Goal: Check status: Check status

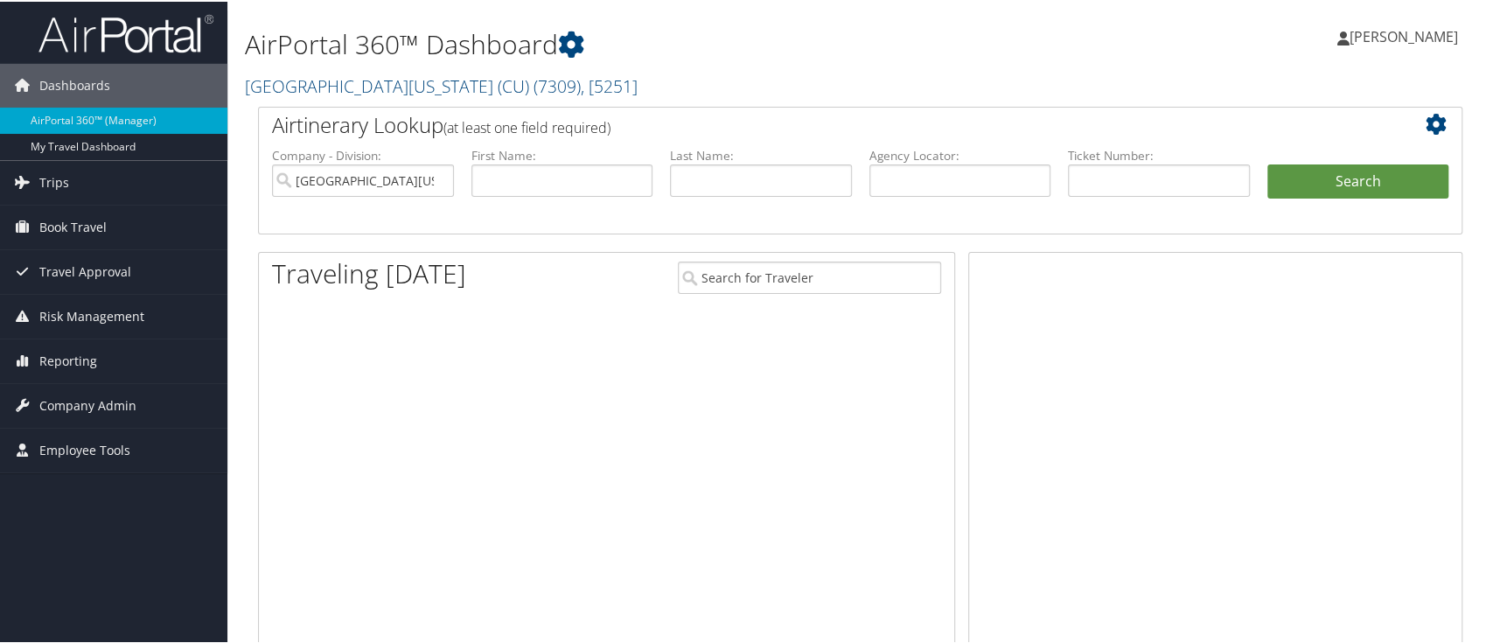
click at [69, 357] on span "Reporting" at bounding box center [68, 360] width 58 height 44
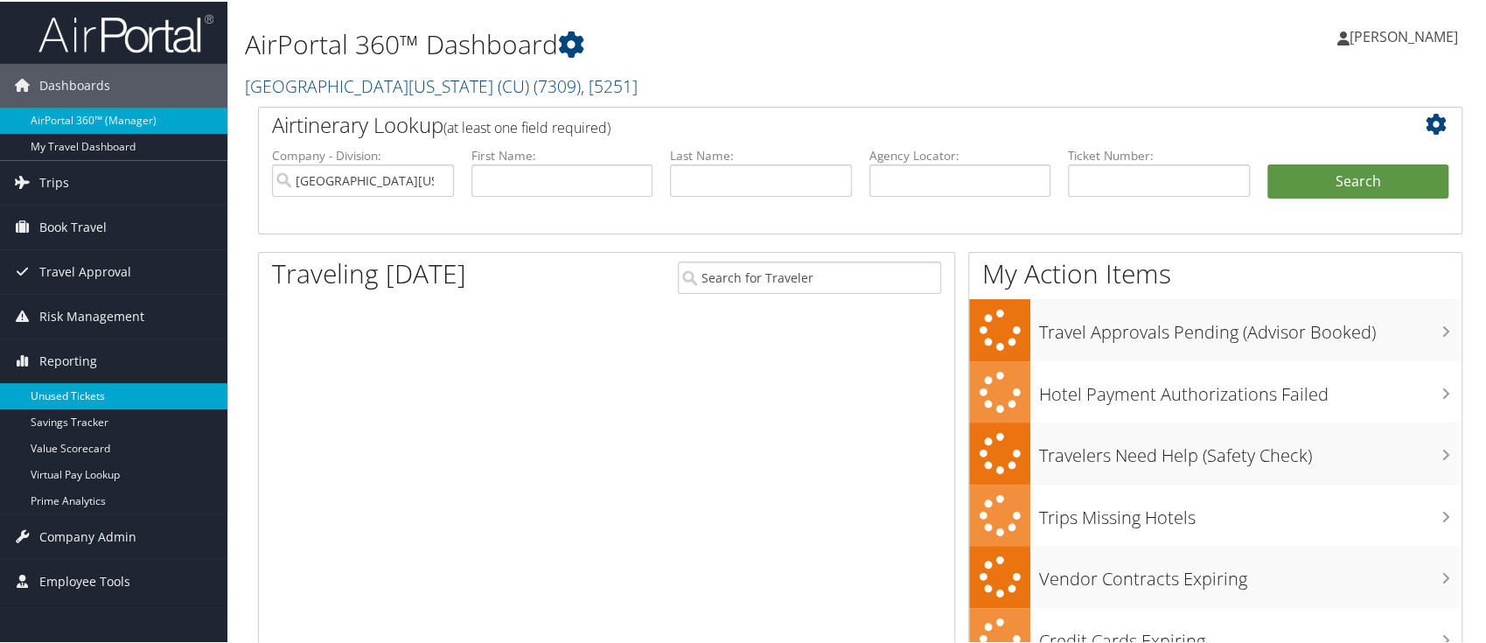
click at [71, 388] on link "Unused Tickets" at bounding box center [113, 394] width 227 height 26
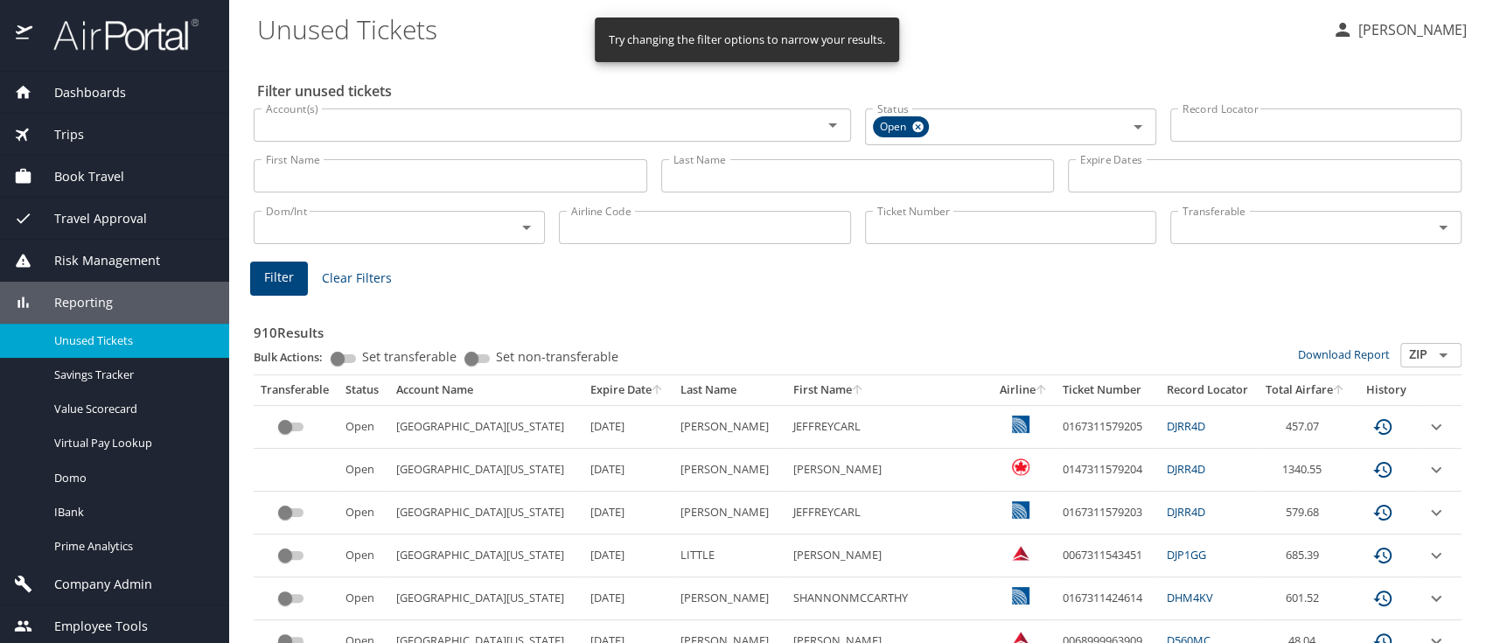
click at [1218, 125] on input "Record Locator" at bounding box center [1315, 124] width 291 height 33
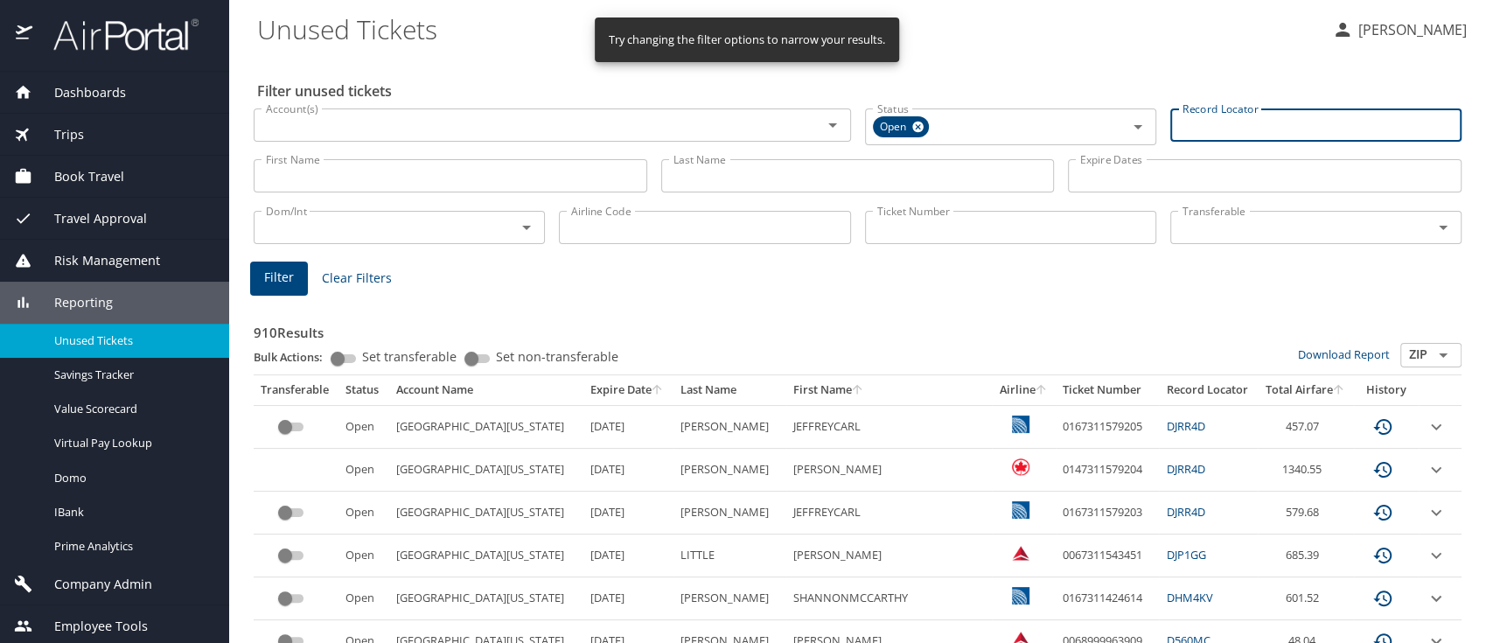
paste input "DK40QX"
type input "DK40QX"
click at [892, 128] on input "Status" at bounding box center [984, 125] width 229 height 23
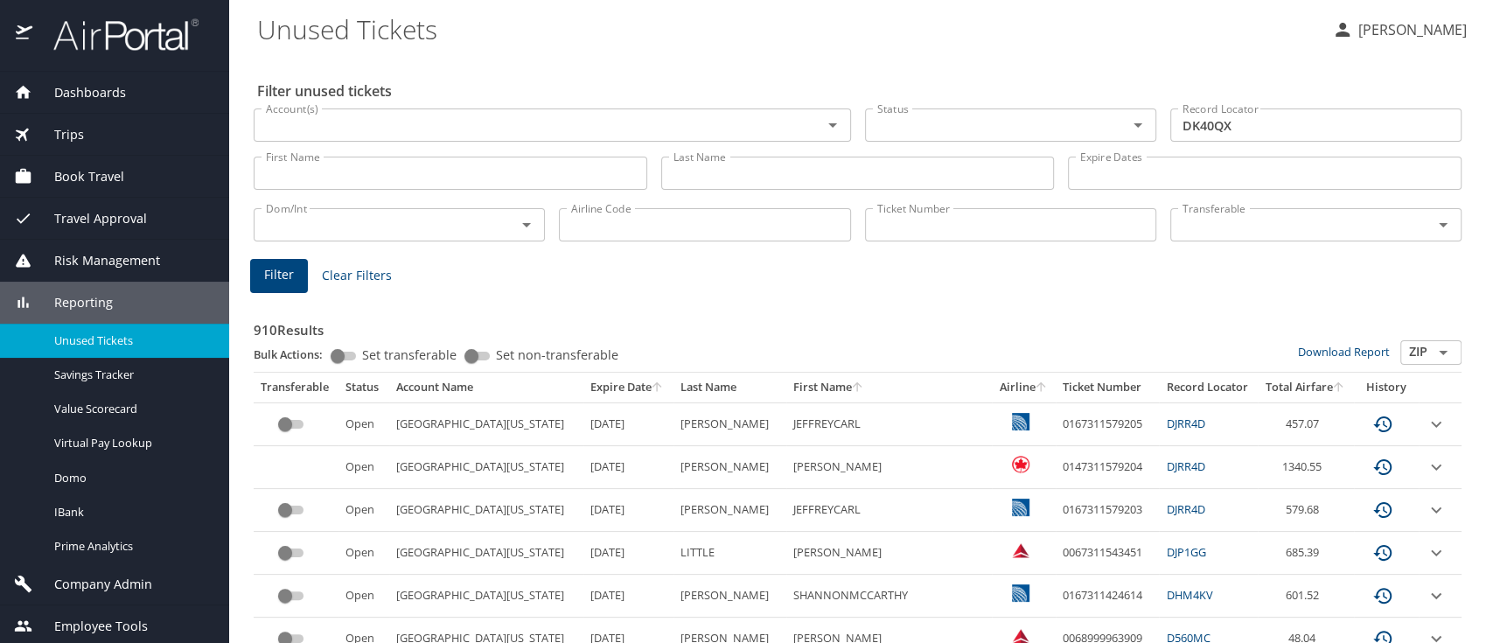
click at [277, 283] on span "Filter" at bounding box center [279, 275] width 30 height 22
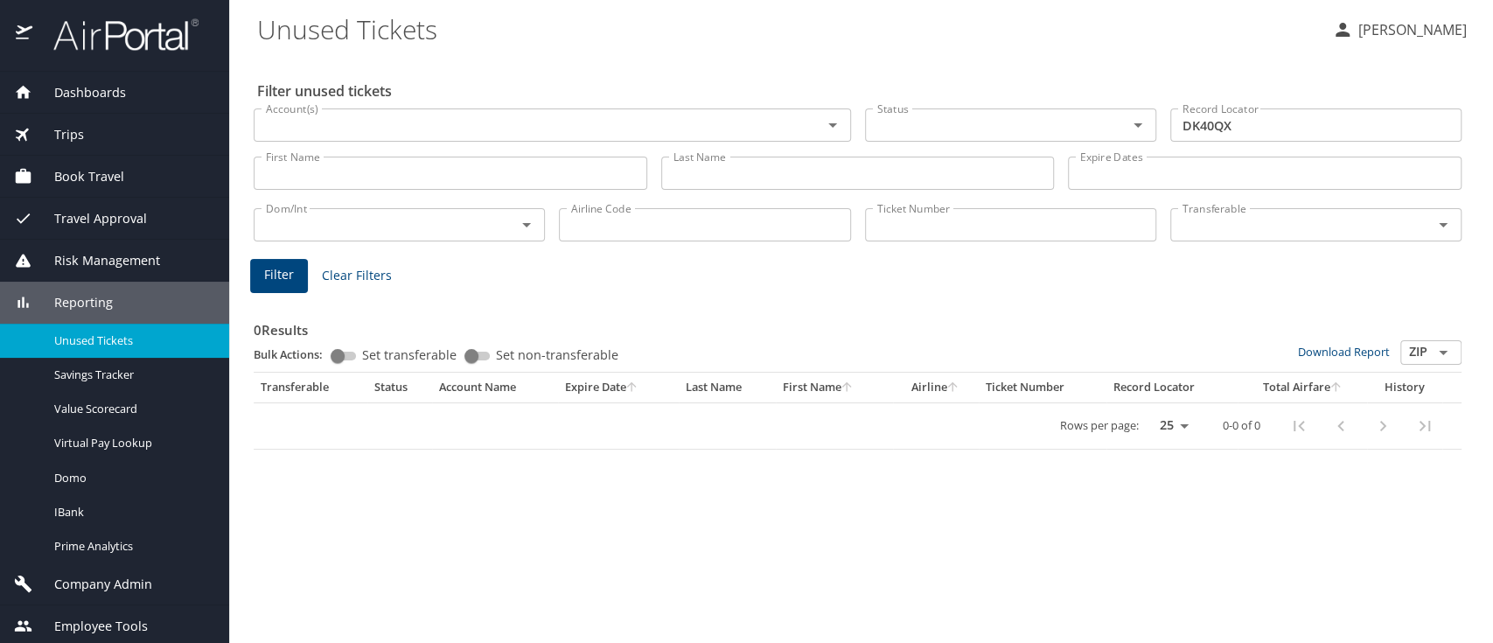
click at [1377, 550] on div "Filter unused tickets Account(s) Account(s) Status Status Record Locator DK40QX…" at bounding box center [861, 349] width 1208 height 587
click at [902, 539] on div "Filter unused tickets Account(s) Account(s) Status Status Record Locator DK40QX…" at bounding box center [861, 349] width 1208 height 587
click at [1402, 491] on div "Filter unused tickets Account(s) Account(s) Status Status Record Locator DK40QX…" at bounding box center [861, 349] width 1208 height 587
